Goal: Task Accomplishment & Management: Complete application form

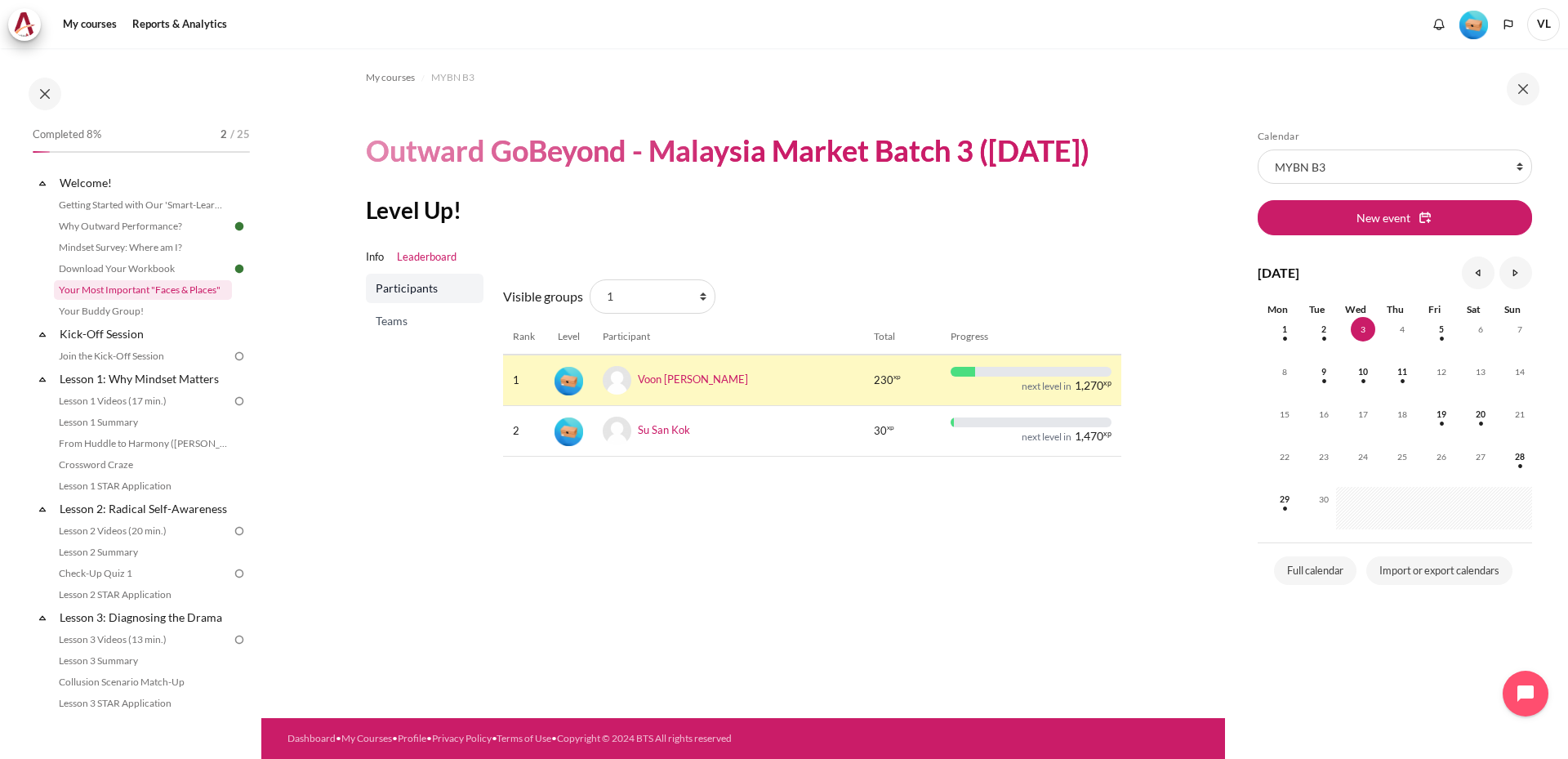
click at [192, 287] on link "Your Most Important "Faces & Places"" at bounding box center [142, 289] width 178 height 20
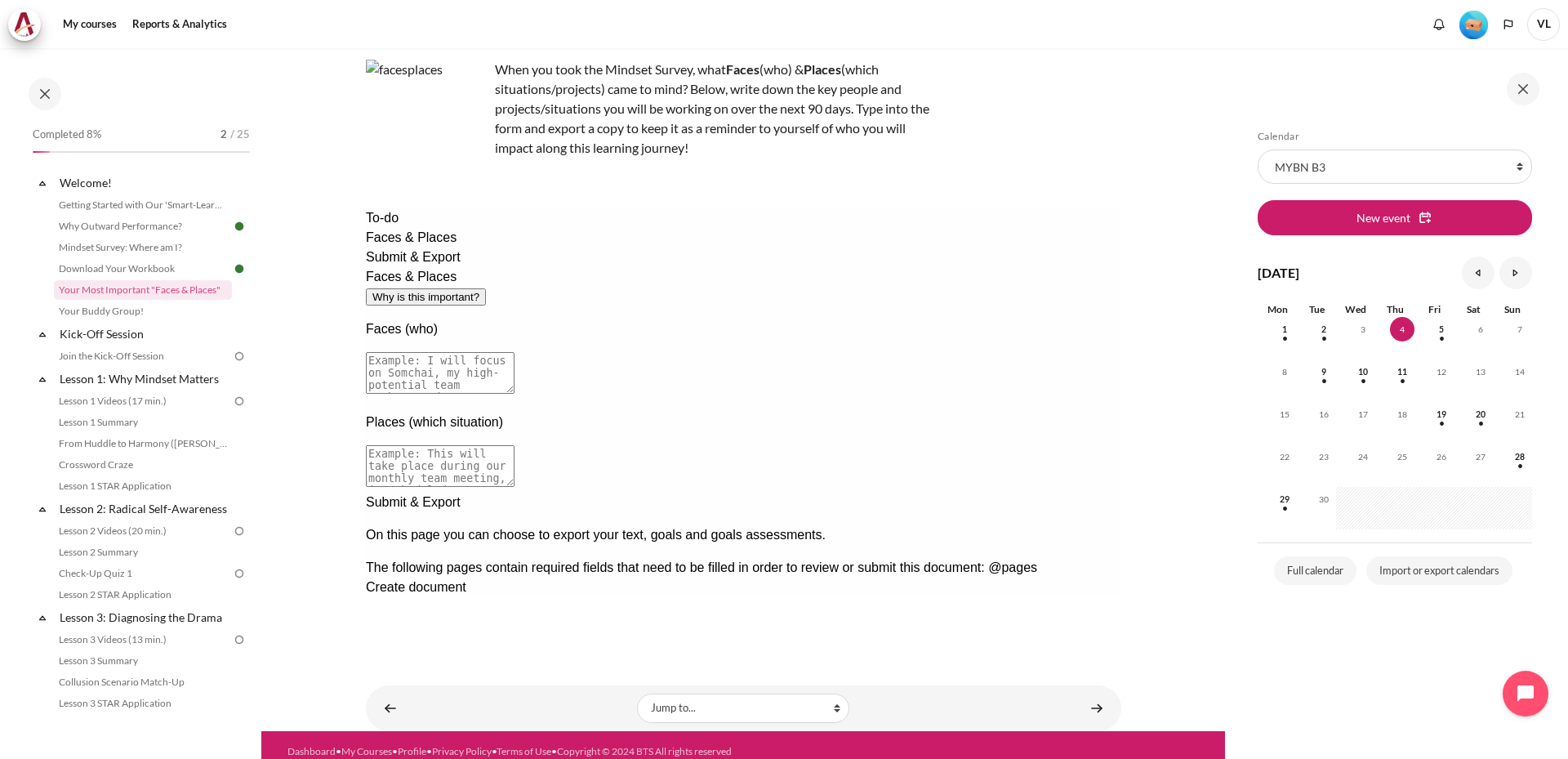
scroll to position [108, 0]
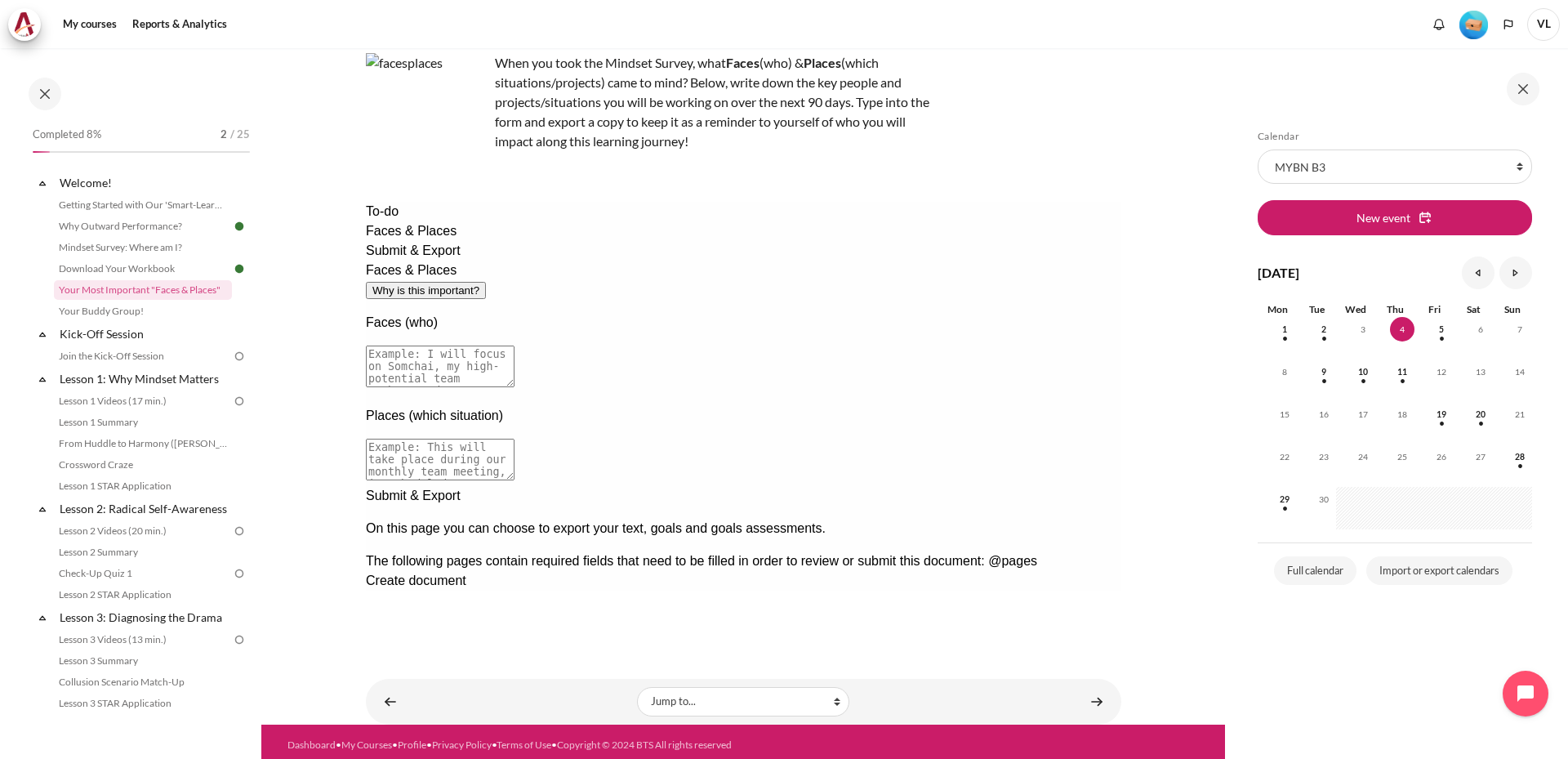
click at [514, 345] on textarea at bounding box center [439, 366] width 149 height 41
click at [485, 282] on button "Why is this important?" at bounding box center [424, 290] width 120 height 17
click at [940, 695] on div at bounding box center [742, 695] width 755 height 0
click at [514, 345] on textarea at bounding box center [439, 366] width 149 height 41
drag, startPoint x: 493, startPoint y: 290, endPoint x: 1078, endPoint y: 305, distance: 585.2
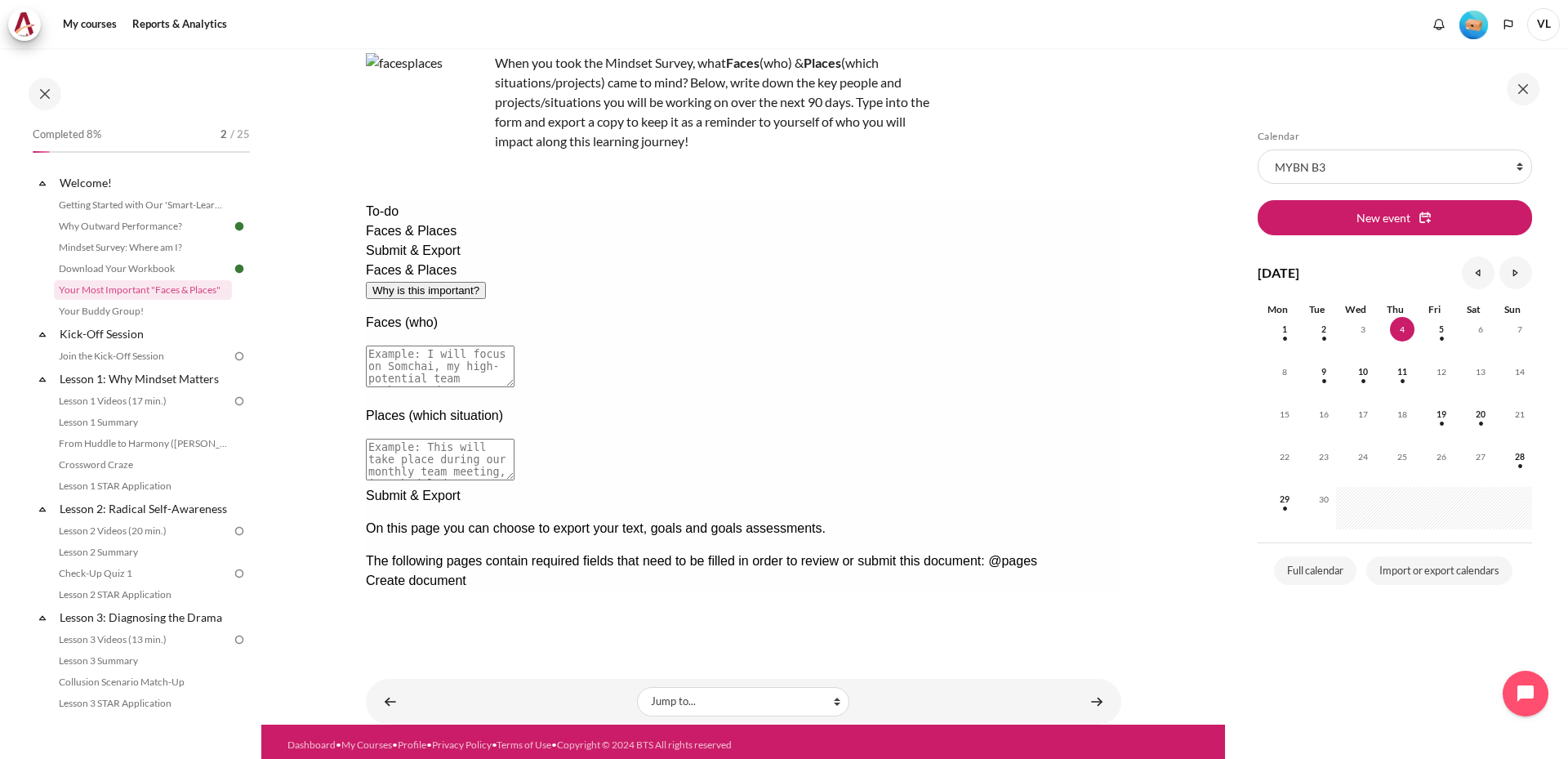
click at [514, 345] on textarea at bounding box center [439, 366] width 149 height 41
drag, startPoint x: 1091, startPoint y: 303, endPoint x: 849, endPoint y: 304, distance: 242.0
click at [514, 345] on textarea at bounding box center [439, 366] width 149 height 41
click at [514, 345] on textarea "I will focus on my team consists of 7 SMs particularly Miyake who is lacking in…" at bounding box center [439, 366] width 149 height 41
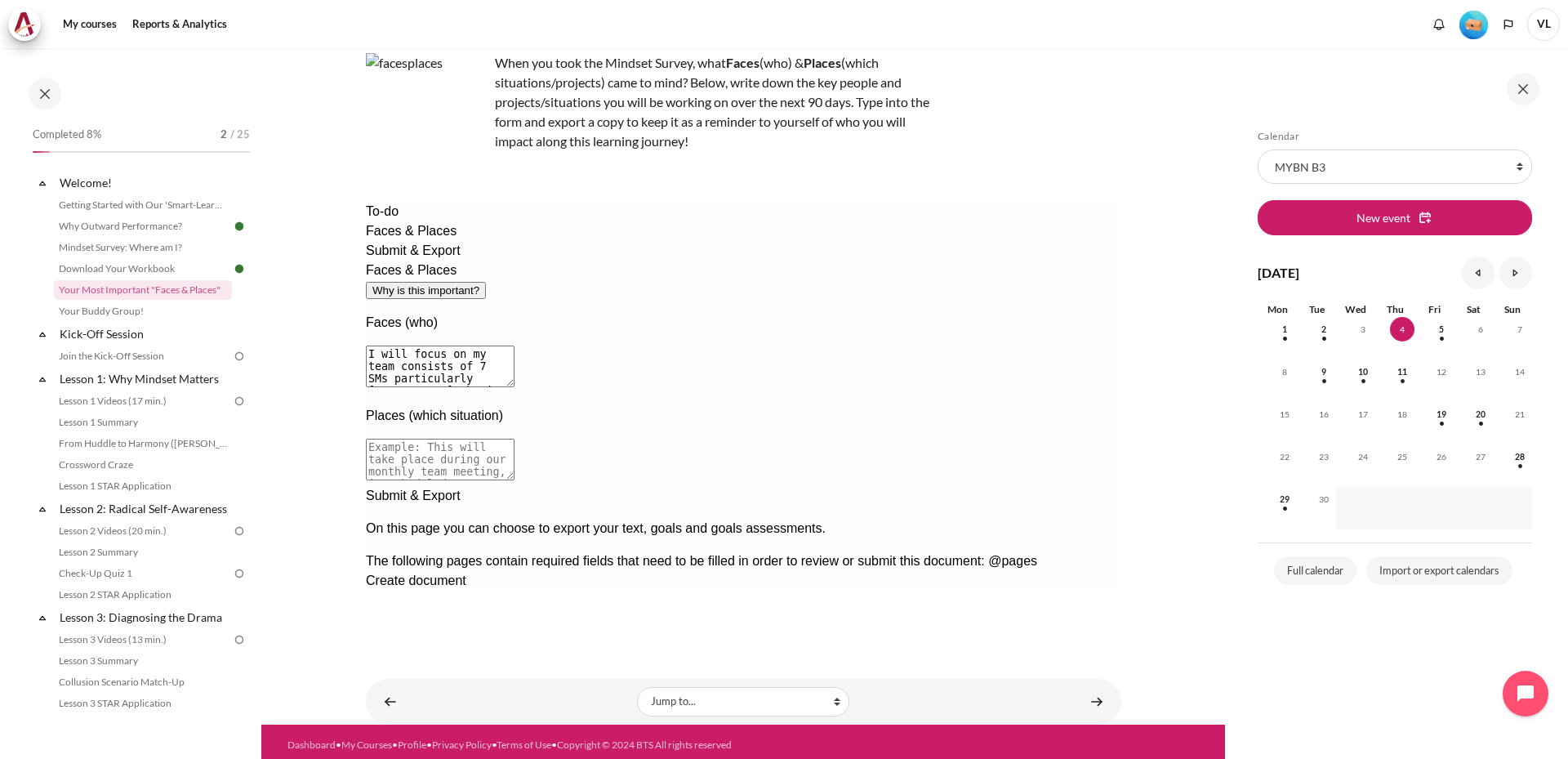
click at [514, 345] on textarea "I will focus on my team consists of 7 SMs particularly Miyake who is lacking in…" at bounding box center [439, 366] width 149 height 41
drag, startPoint x: 999, startPoint y: 320, endPoint x: 416, endPoint y: 291, distance: 583.7
click at [416, 290] on div "To-do Faces & Places Submit & Export Faces & Places Why is this important? Face…" at bounding box center [742, 396] width 755 height 388
click at [514, 345] on textarea "I will focus on my team consists of 7 SMs particularly Miyake who is lacking in…" at bounding box center [439, 366] width 149 height 41
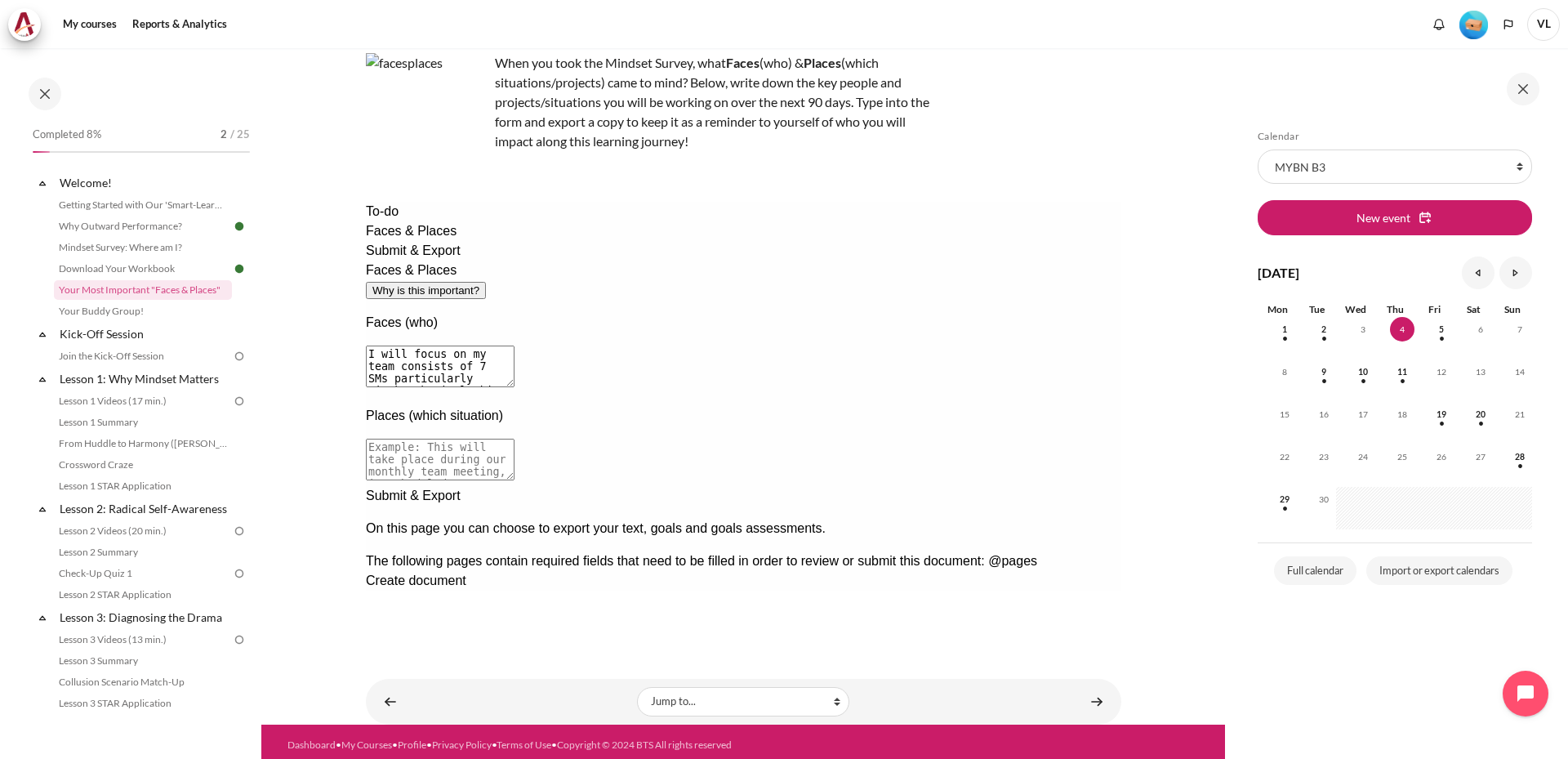
drag, startPoint x: 990, startPoint y: 322, endPoint x: 568, endPoint y: 302, distance: 422.5
click at [476, 279] on div "Faces & Places Why is this important? Faces (who) I will focus on my team consi…" at bounding box center [742, 372] width 755 height 225
paste textarea ", which consists of seven Sales Managers, particularly Miyake, who is lacking i…"
type textarea "I will focus on my team, which consists of seven Sales Managers, particularly M…"
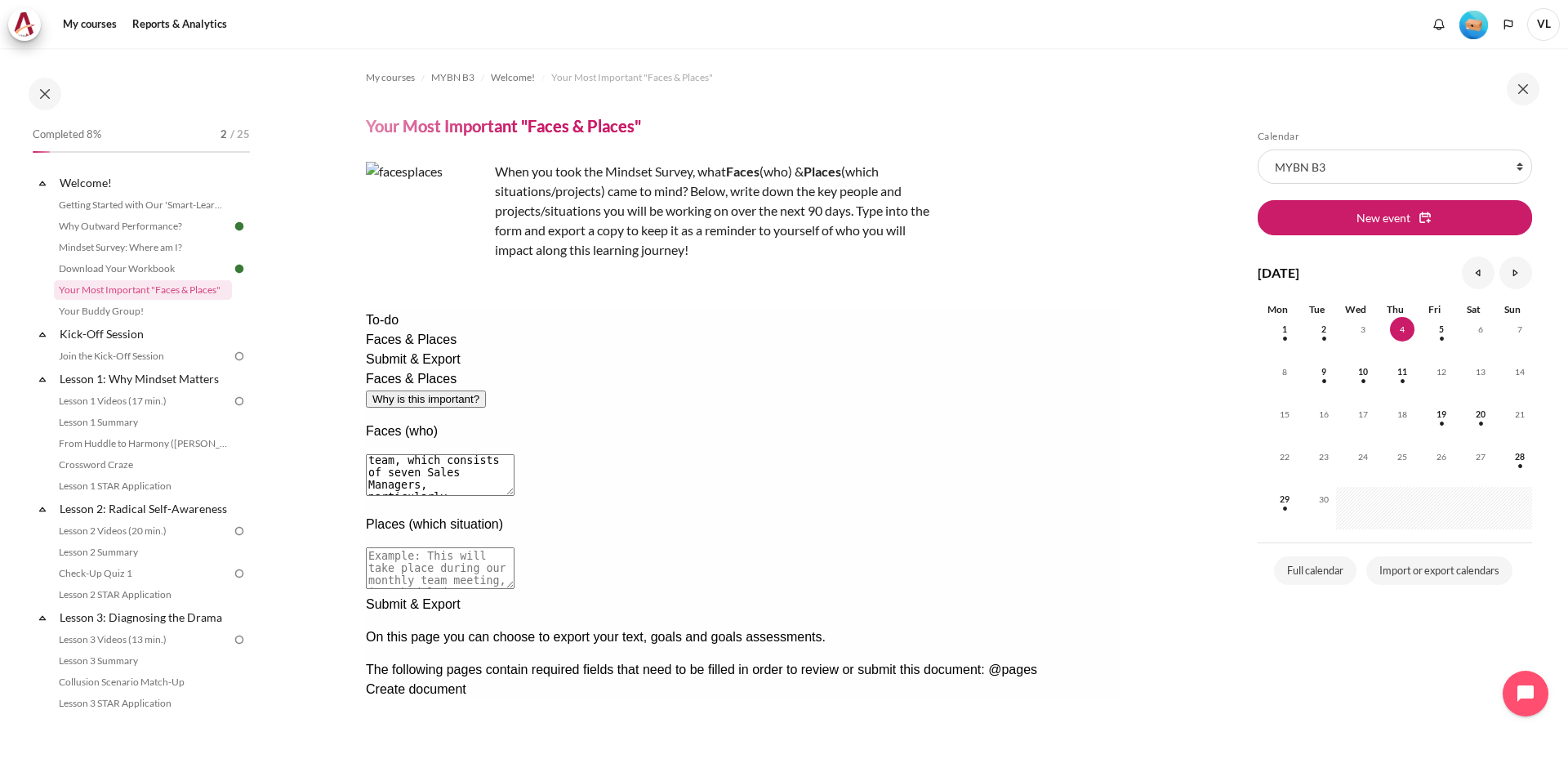
click at [514, 547] on textarea at bounding box center [439, 568] width 149 height 41
drag, startPoint x: 1049, startPoint y: 510, endPoint x: 962, endPoint y: 503, distance: 87.3
click at [514, 547] on textarea at bounding box center [439, 568] width 149 height 41
drag, startPoint x: 1051, startPoint y: 503, endPoint x: 919, endPoint y: 499, distance: 132.1
click at [514, 547] on textarea at bounding box center [439, 568] width 149 height 41
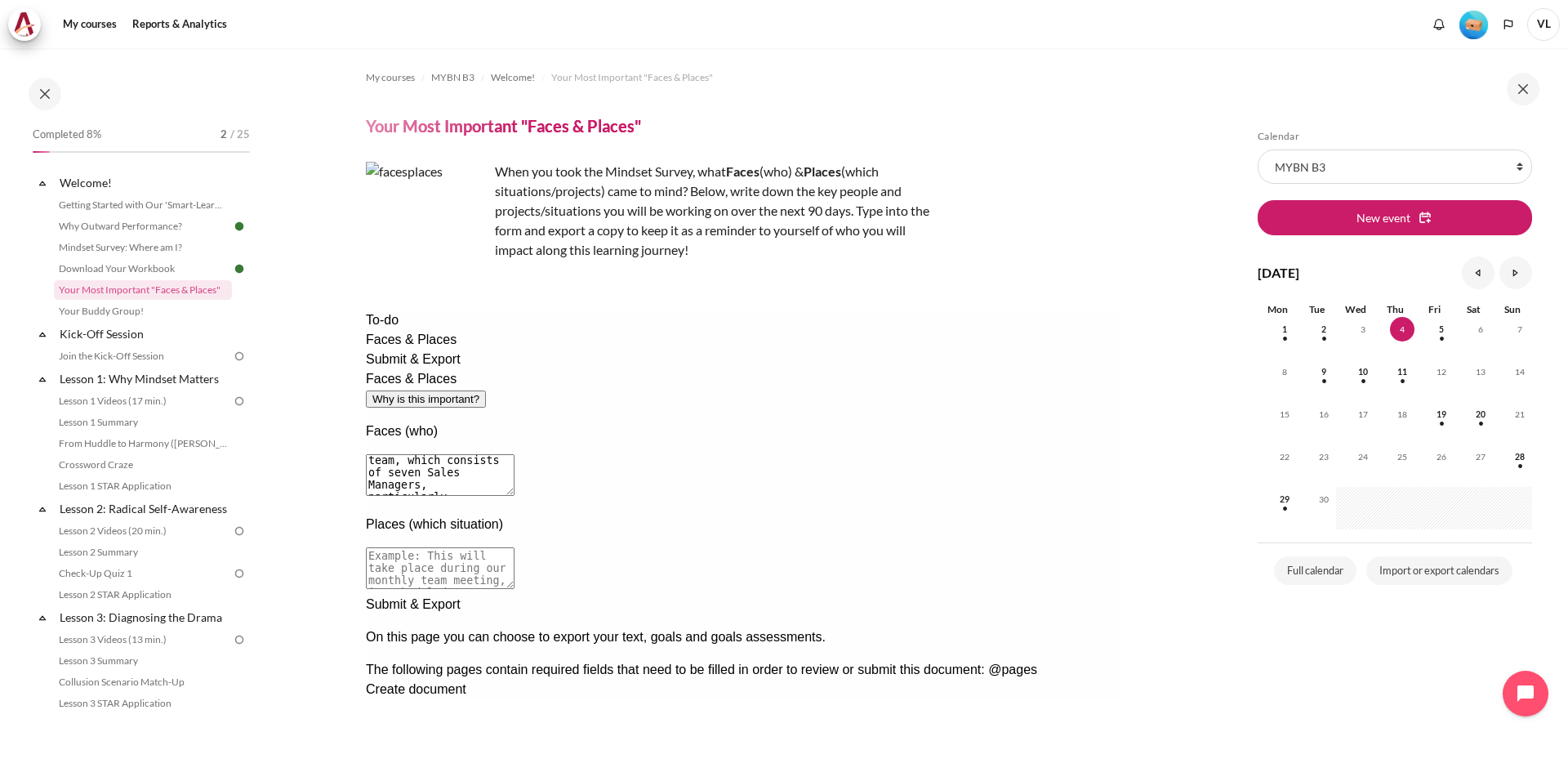
paste textarea "This will take place in our weekly meeting , in scheduled one-to-one meeting or…"
type textarea "This will take place in our weekly meeting , in scheduled one-to-one meeting or…"
click at [514, 454] on textarea "I will focus on my team, which consists of seven Sales Managers, particularly M…" at bounding box center [439, 475] width 149 height 41
drag, startPoint x: 837, startPoint y: 396, endPoint x: 776, endPoint y: 399, distance: 61.1
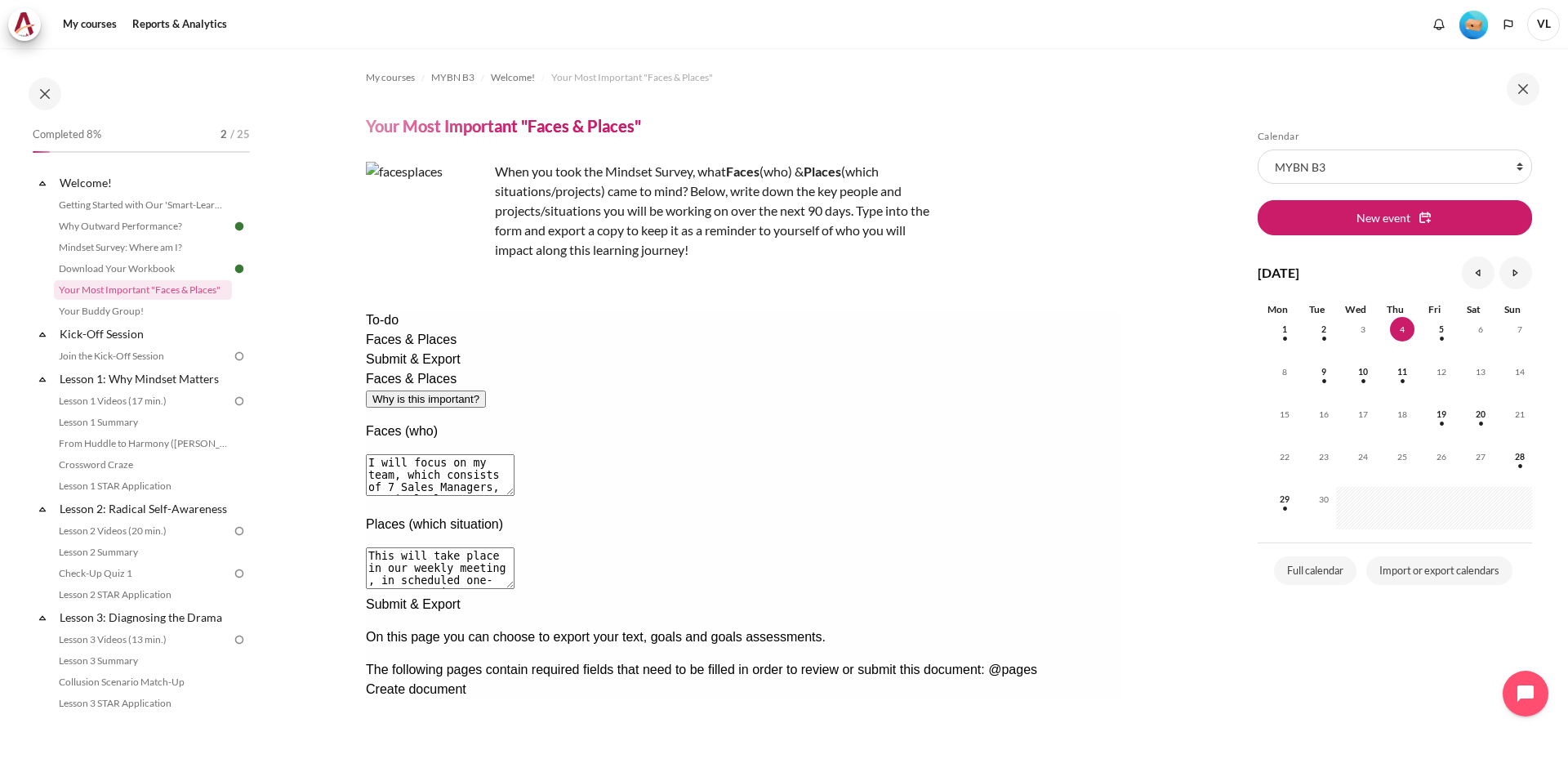
click at [514, 454] on textarea "I will focus on my team, which consists of 7 Sales Managers, particularly Miyak…" at bounding box center [439, 475] width 149 height 41
drag, startPoint x: 834, startPoint y: 403, endPoint x: 850, endPoint y: 409, distance: 17.1
click at [514, 454] on textarea "I will focus on my team, which consists of 7 Sales Managers, particularly Miyak…" at bounding box center [439, 475] width 149 height 41
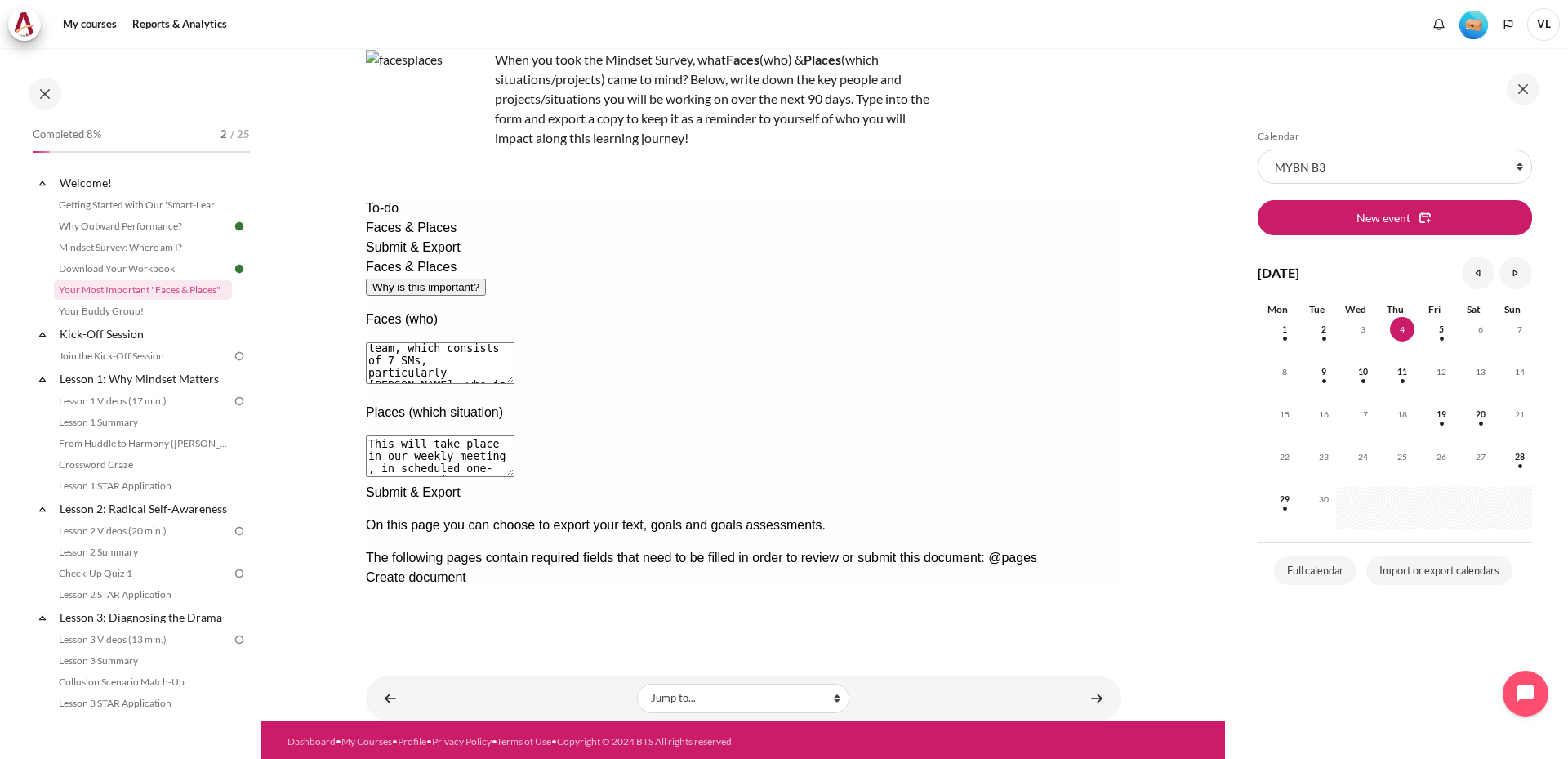
scroll to position [115, 0]
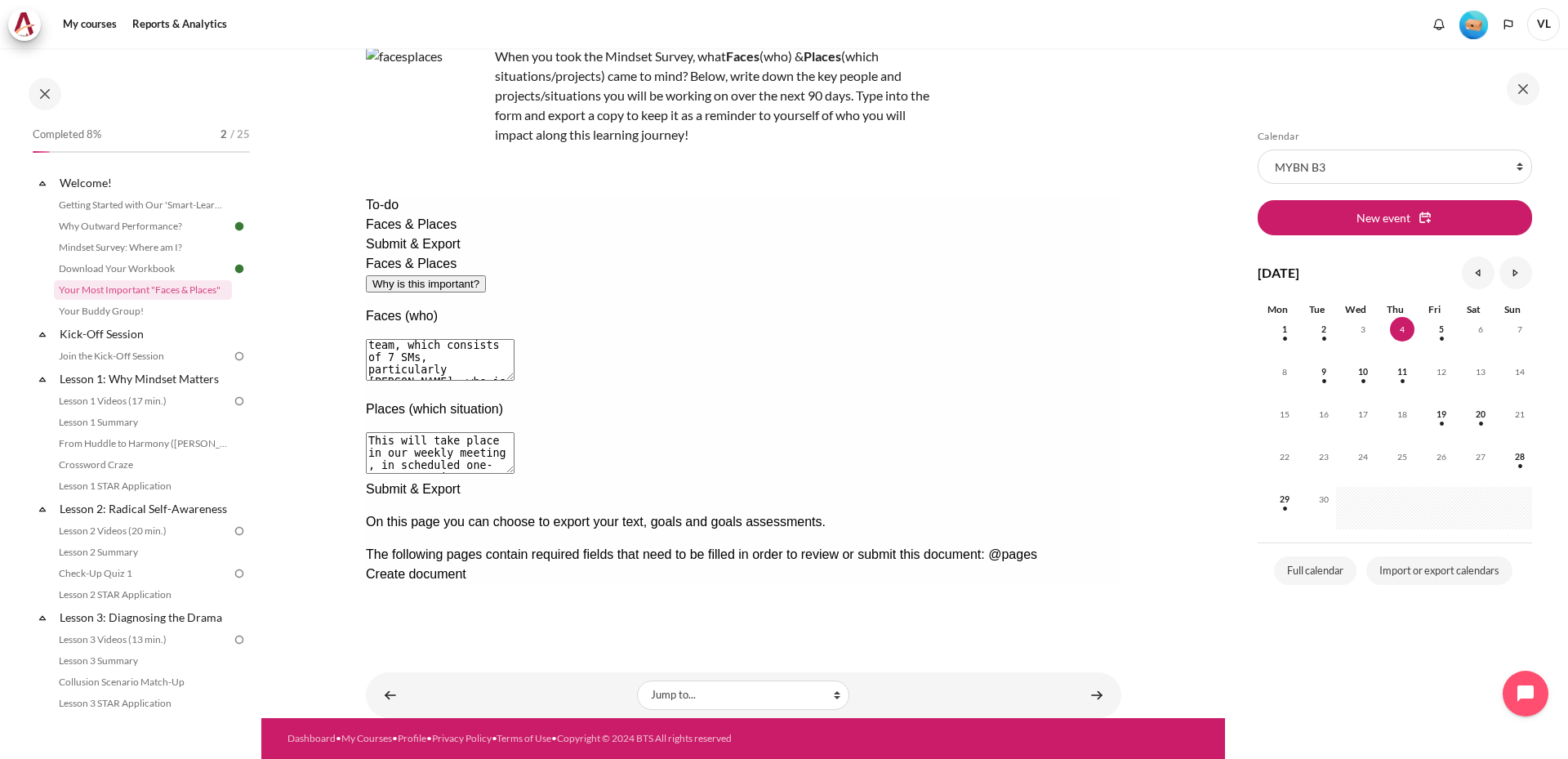
type textarea "I will focus on my team, which consists of 7 SMs, particularly Miyake, who is l…"
click at [1090, 479] on div "Next documentation step" at bounding box center [742, 479] width 755 height 0
click at [466, 567] on span "Create document" at bounding box center [415, 573] width 101 height 14
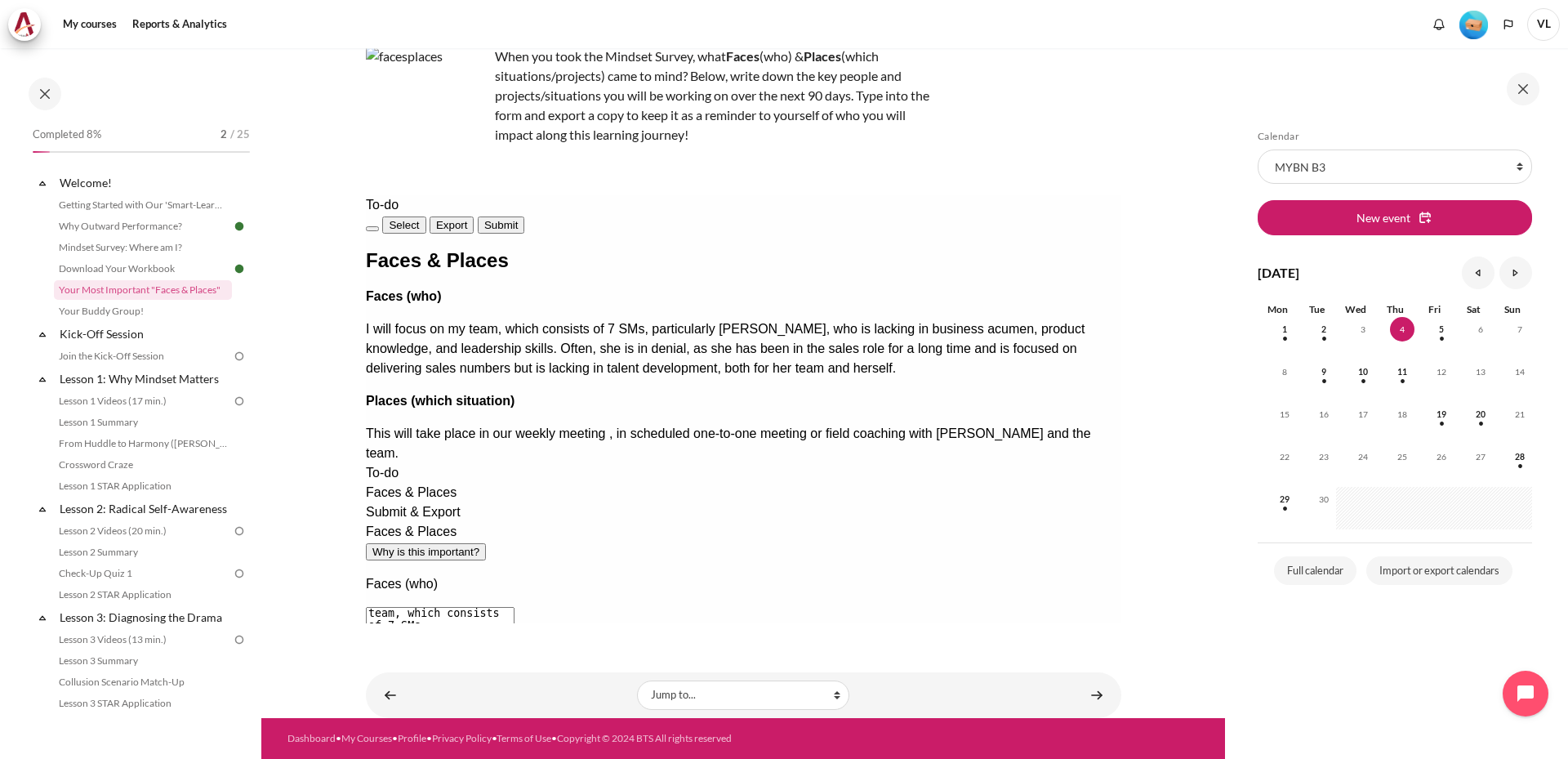
click at [467, 219] on span "Export" at bounding box center [452, 224] width 32 height 12
click at [144, 290] on link "Your Most Important "Faces & Places"" at bounding box center [142, 289] width 178 height 20
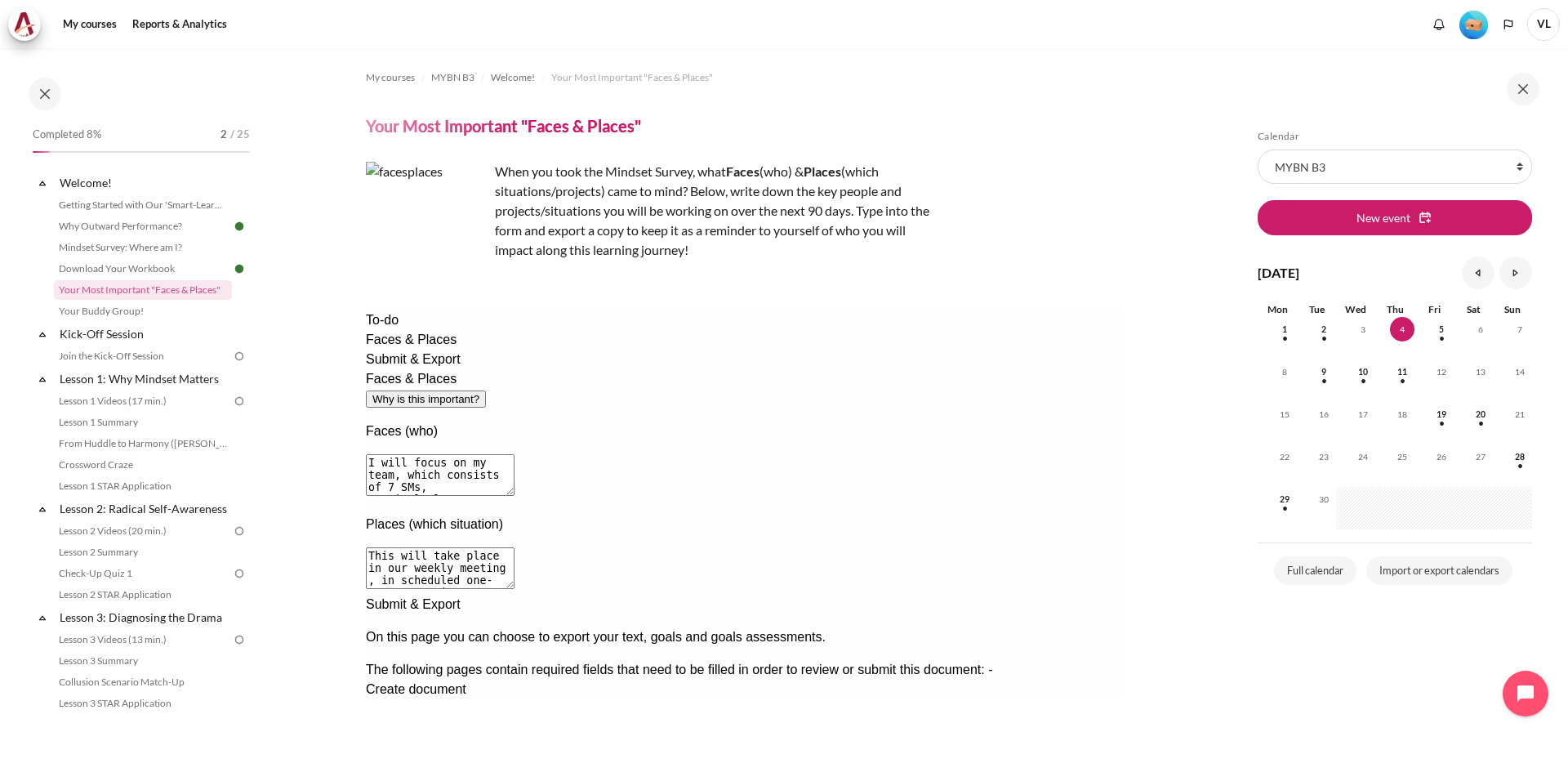
scroll to position [115, 0]
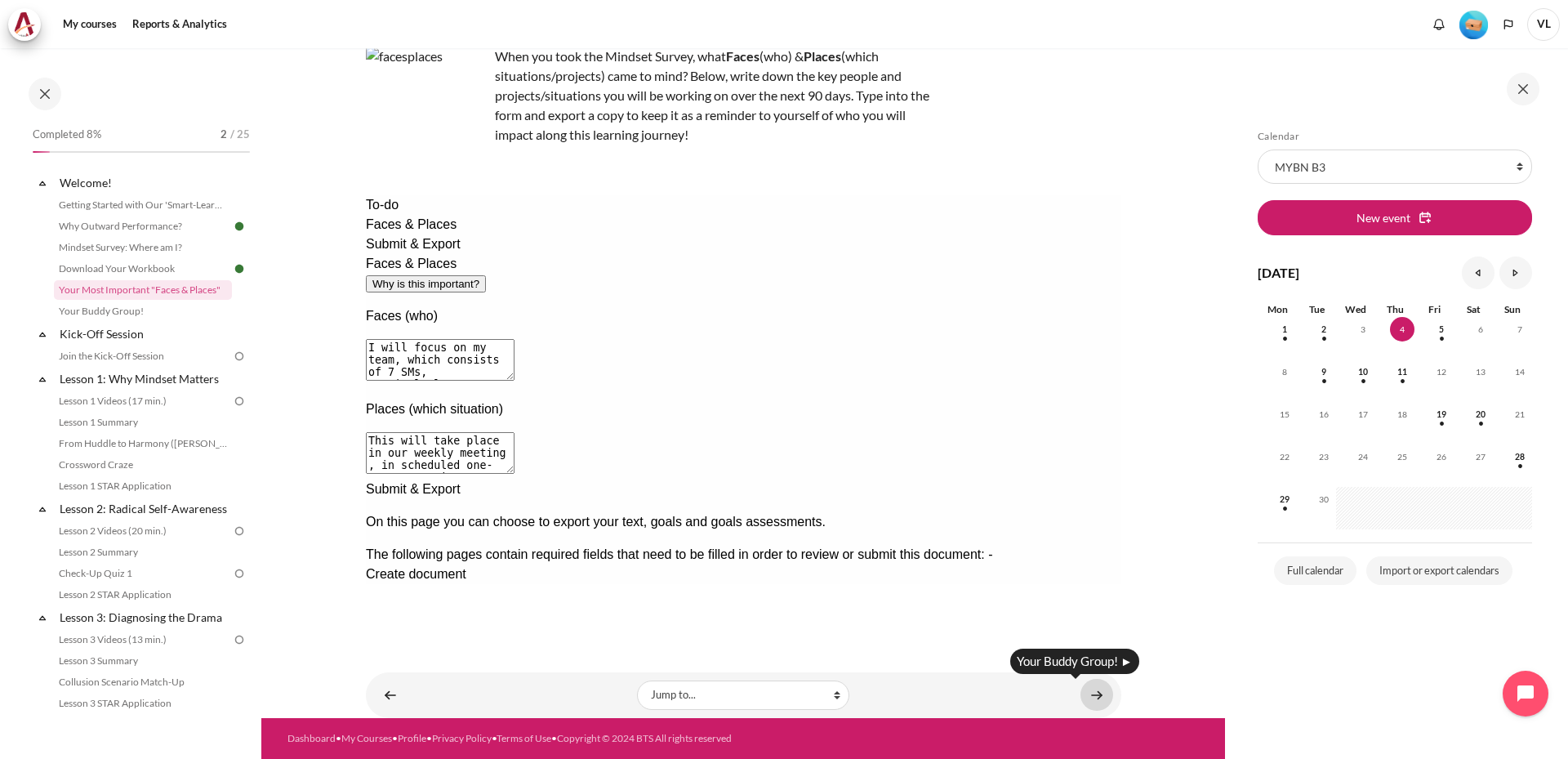
click at [1081, 689] on link "Content" at bounding box center [1097, 695] width 33 height 32
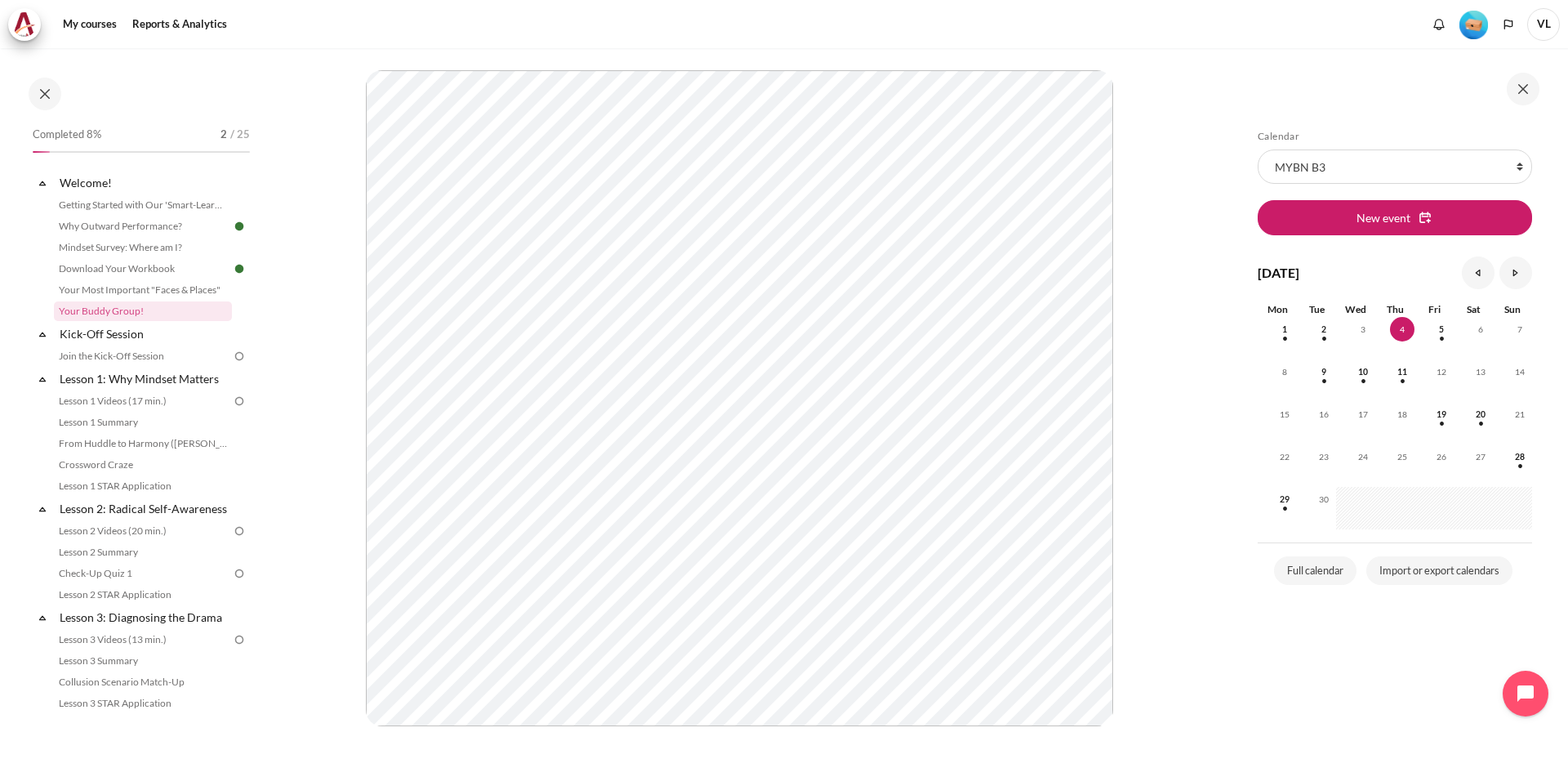
scroll to position [218, 0]
click at [750, 32] on div "My courses Reports & Analytics More" at bounding box center [784, 25] width 1551 height 33
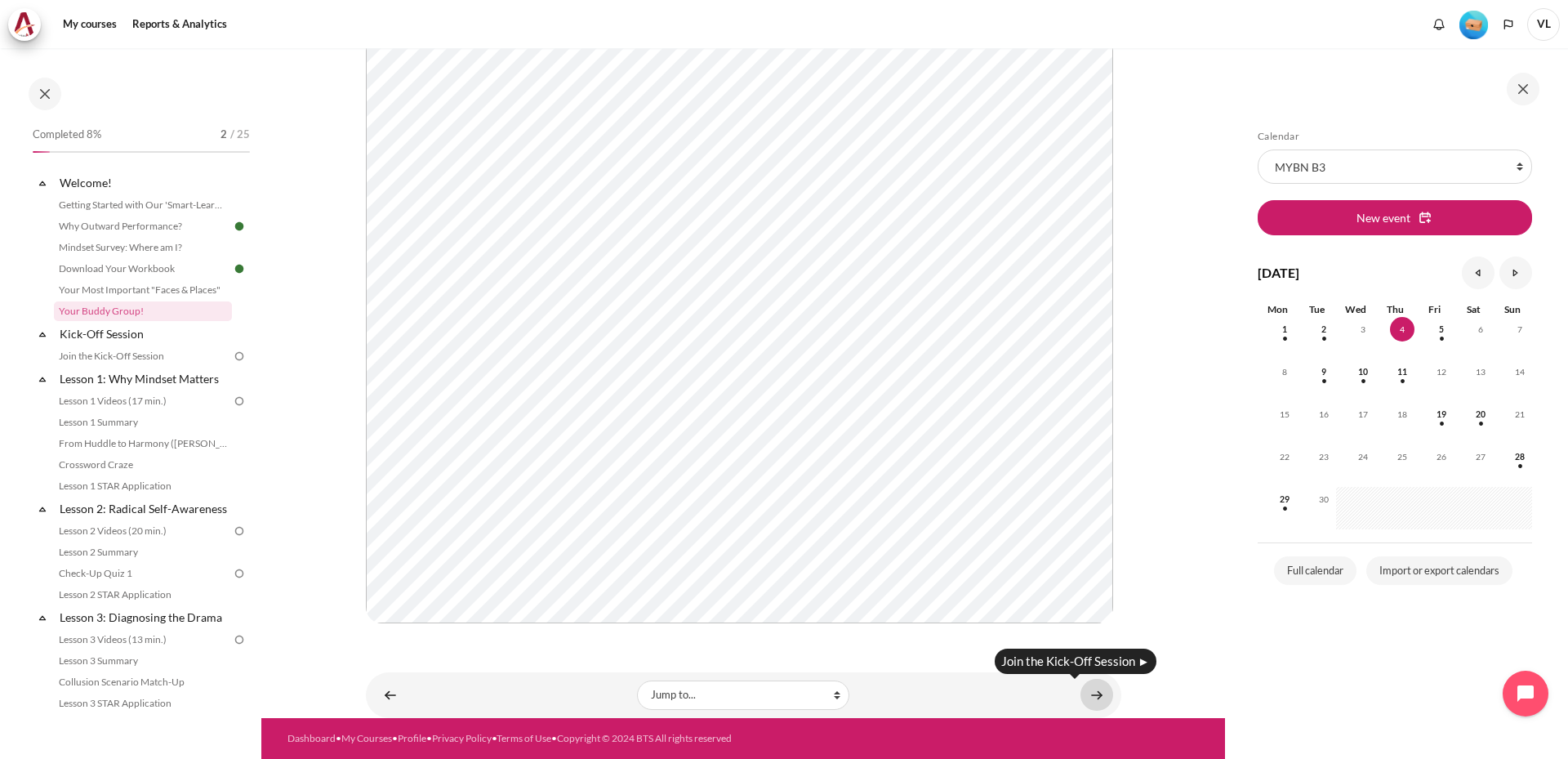
click at [1087, 694] on link "Content" at bounding box center [1097, 695] width 33 height 32
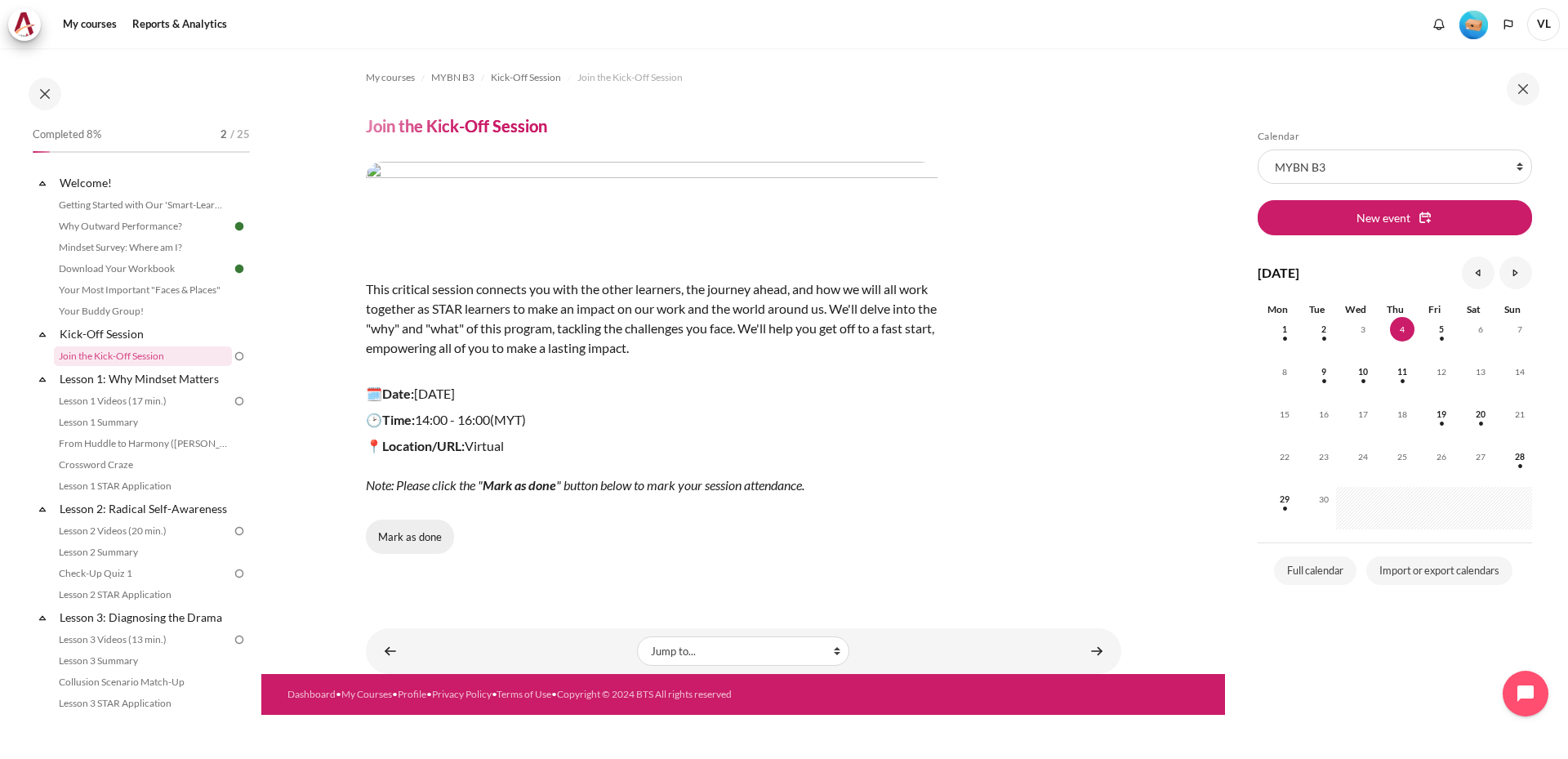
click at [450, 539] on button "Mark as done" at bounding box center [410, 536] width 89 height 34
click at [1100, 651] on link "Content" at bounding box center [1097, 651] width 33 height 32
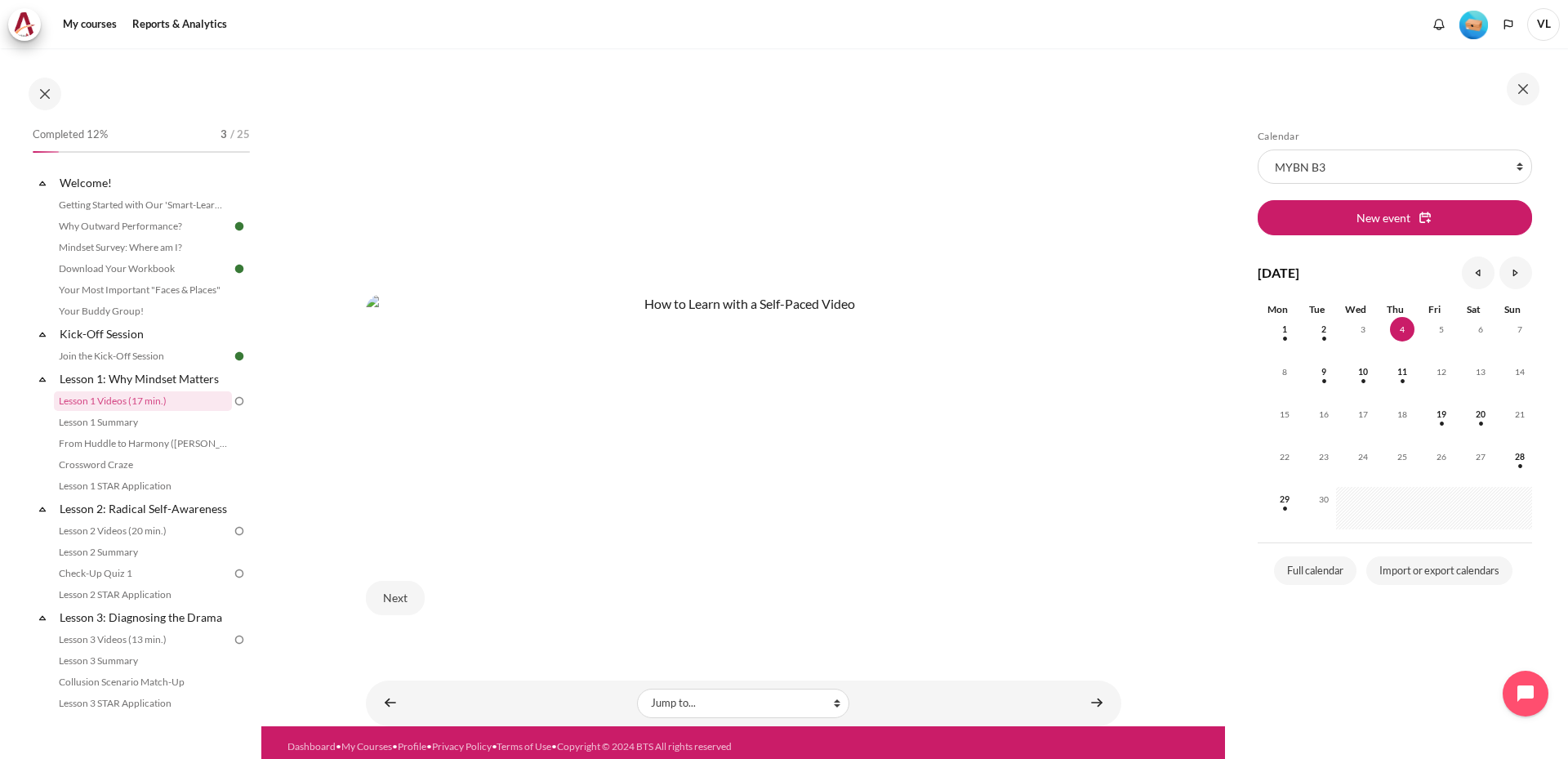
scroll to position [652, 0]
click at [1102, 698] on link "Content" at bounding box center [1097, 701] width 33 height 32
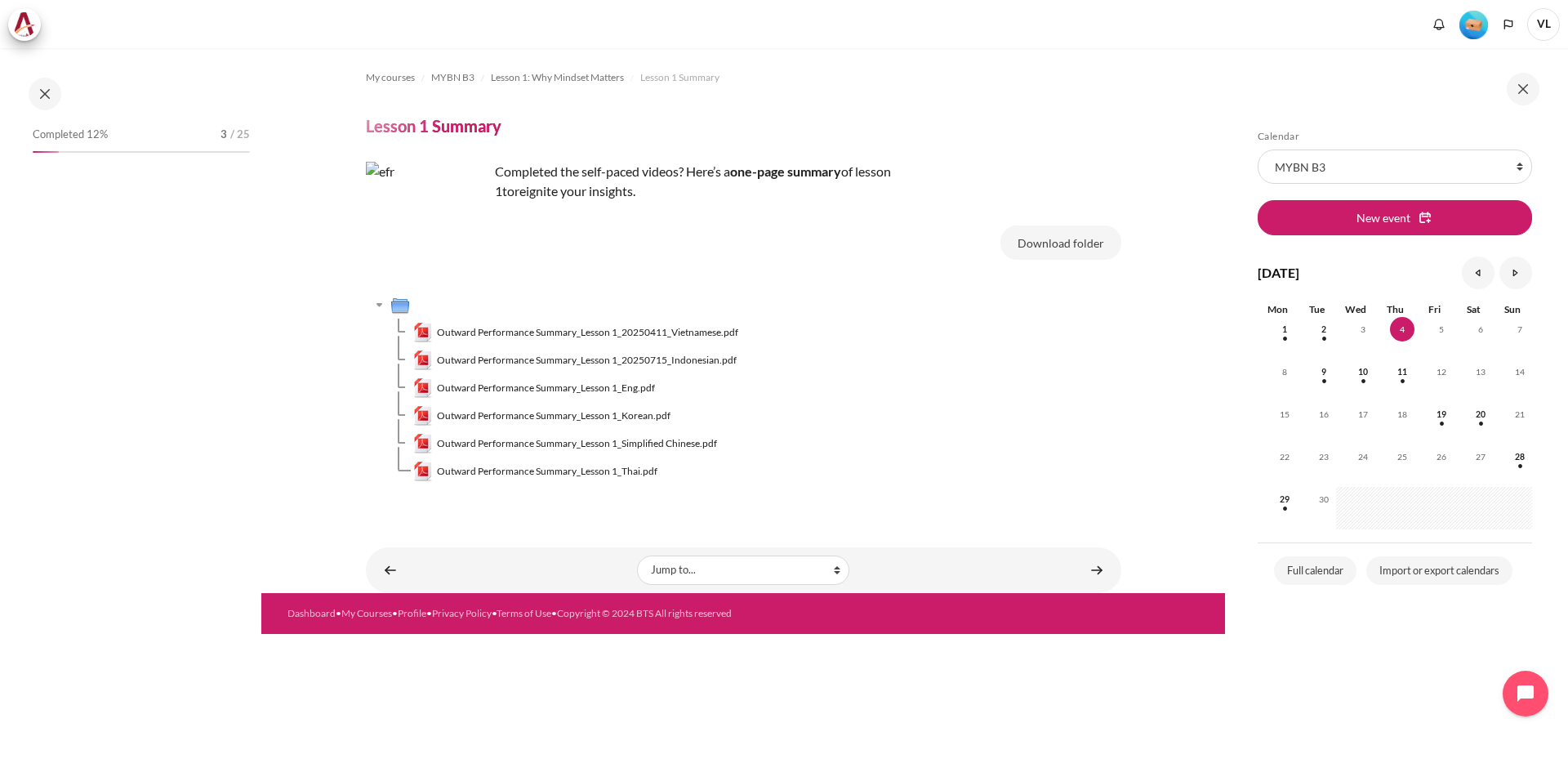
scroll to position [4, 0]
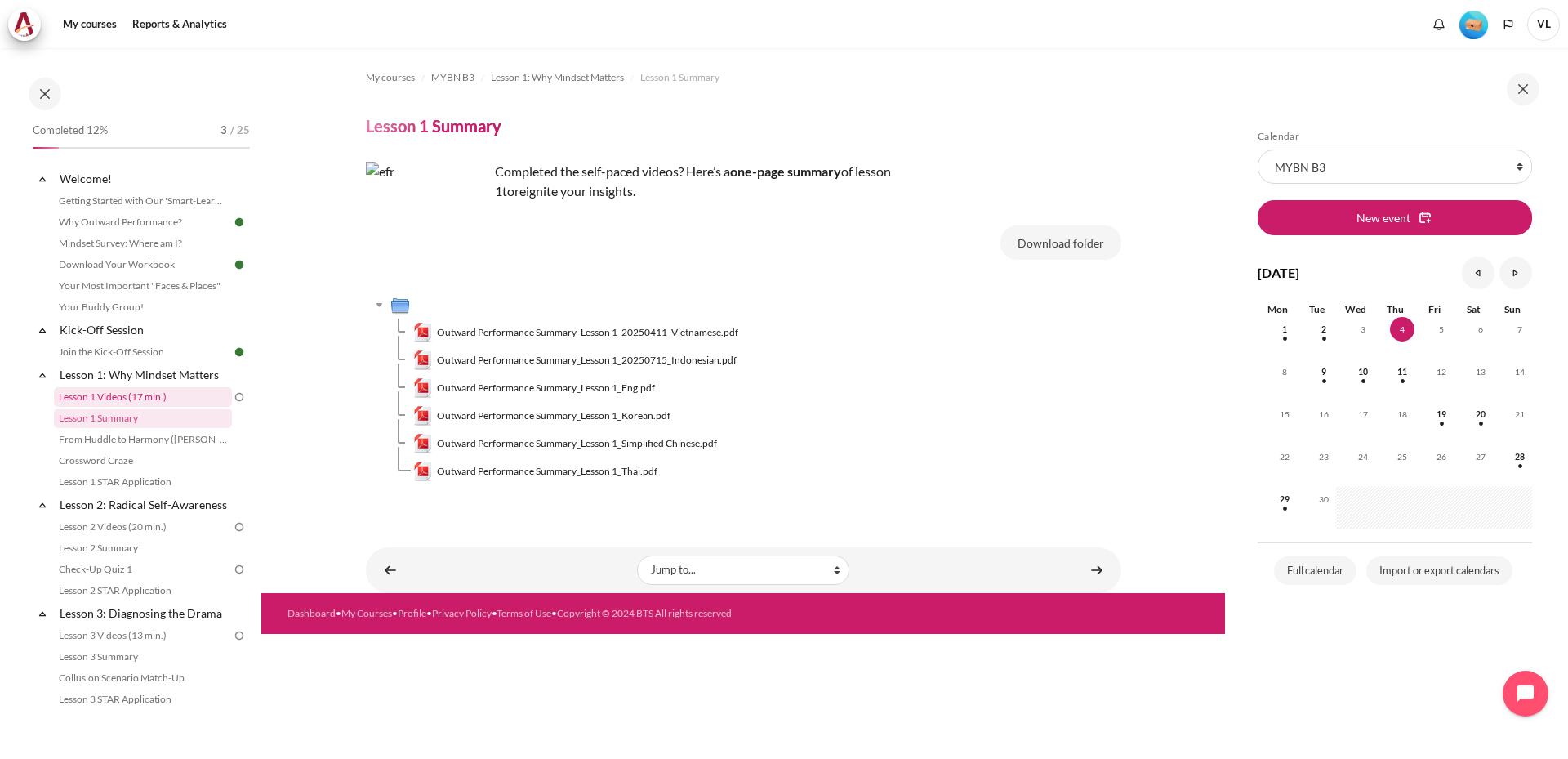
click at [156, 394] on link "Lesson 1 Videos (17 min.)" at bounding box center [142, 396] width 178 height 20
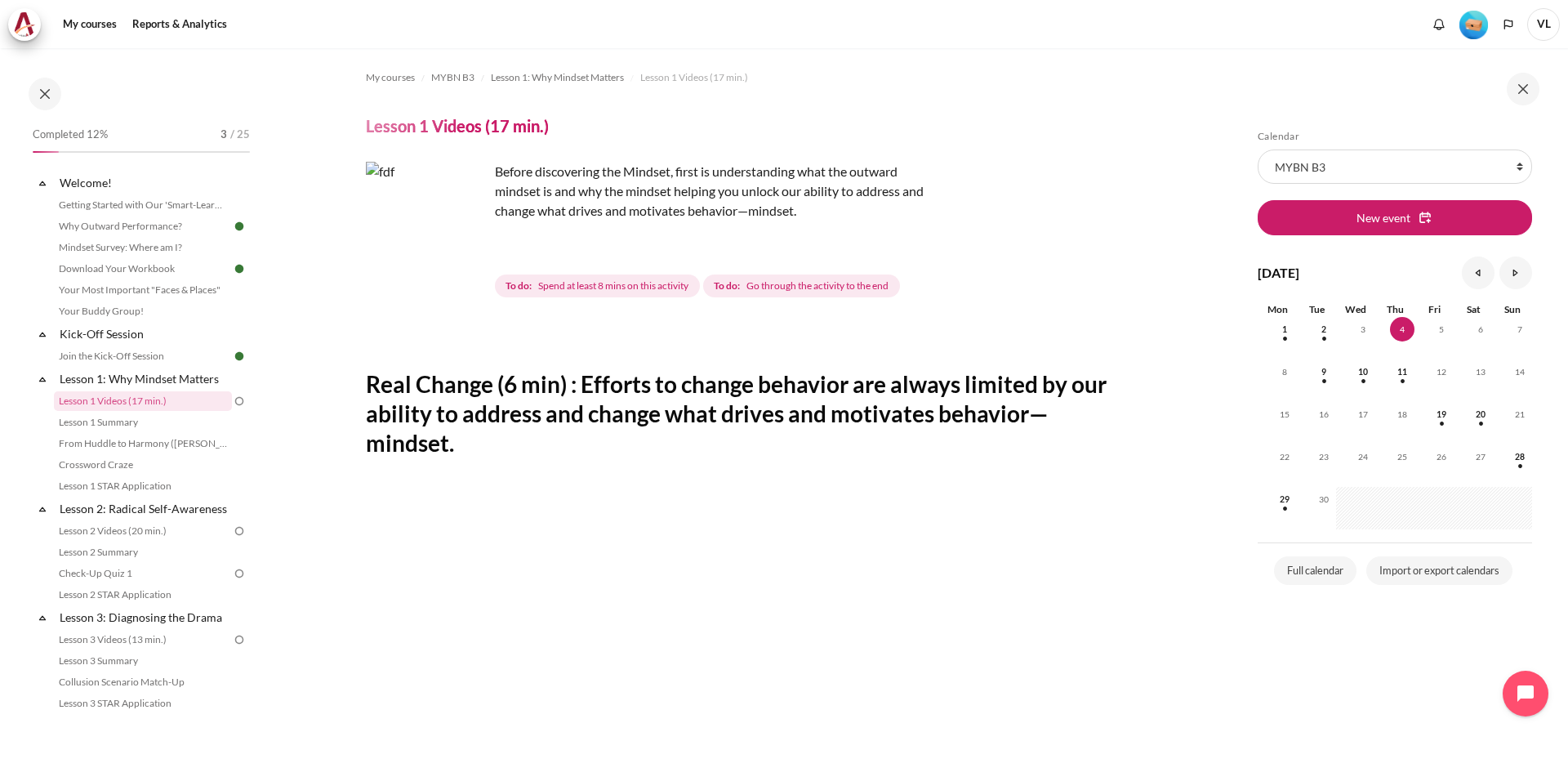
click at [468, 253] on img "Content" at bounding box center [427, 223] width 123 height 123
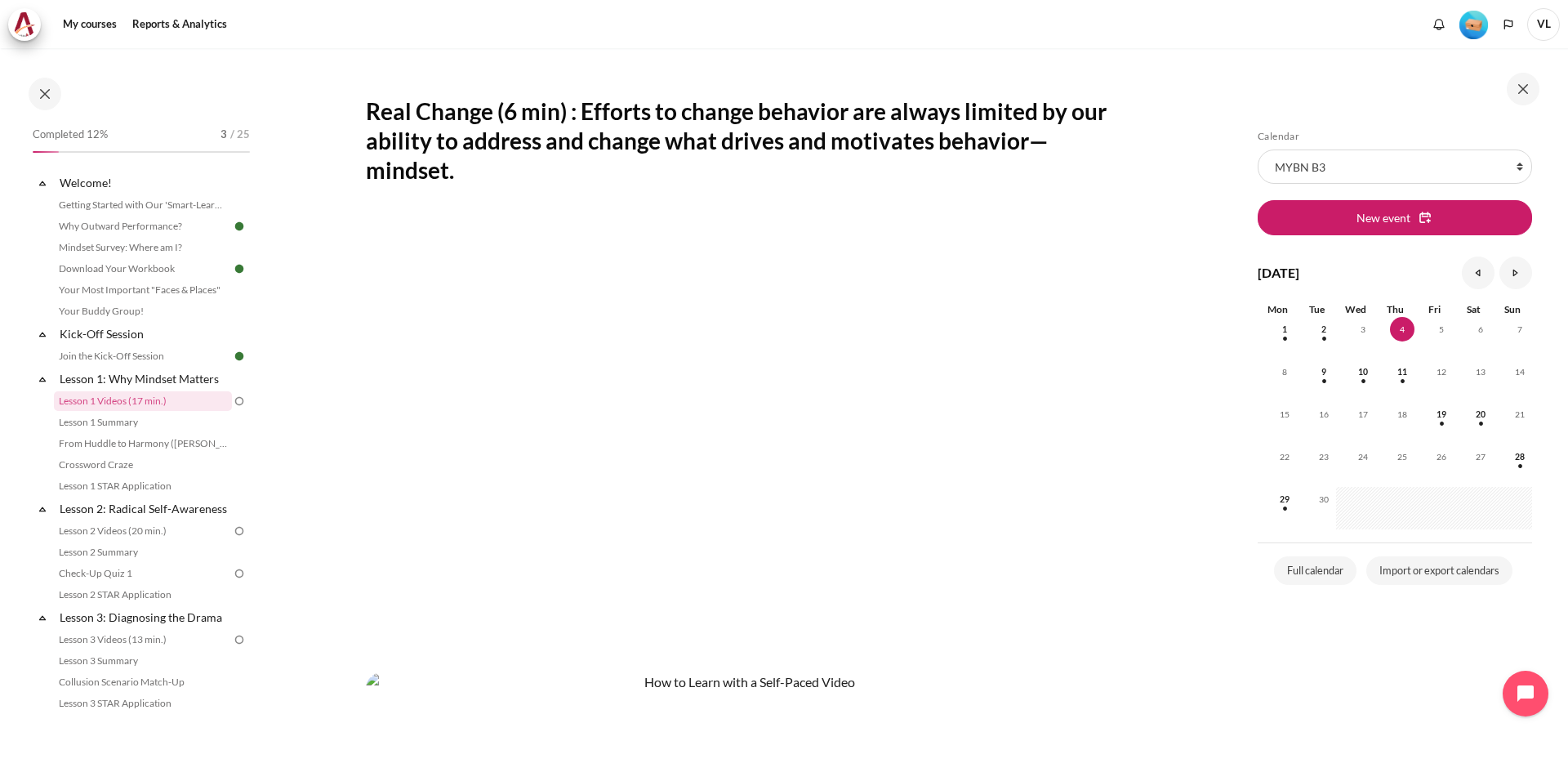
scroll to position [272, 0]
